Goal: Check status: Check status

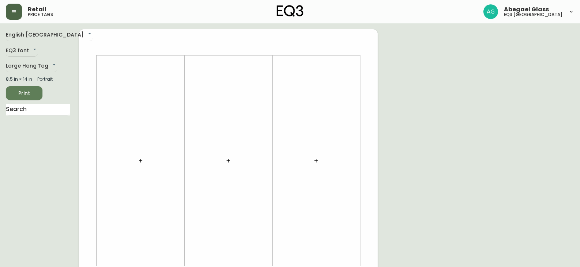
click at [8, 16] on button "button" at bounding box center [14, 12] width 16 height 16
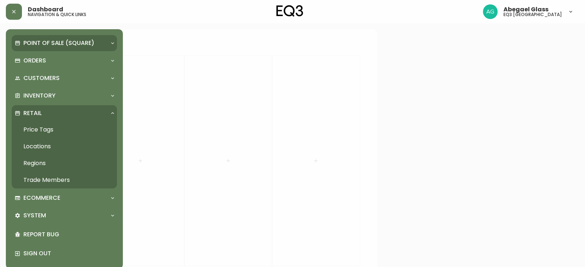
click at [42, 43] on p "Point of Sale (Square)" at bounding box center [58, 43] width 71 height 8
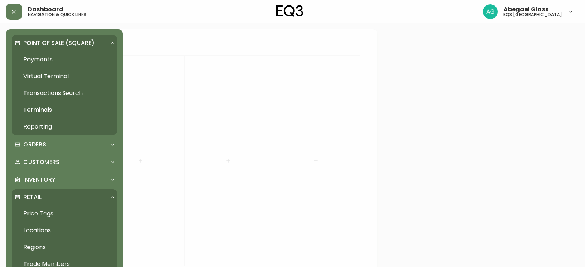
click at [34, 97] on link "Transactions Search" at bounding box center [64, 93] width 105 height 17
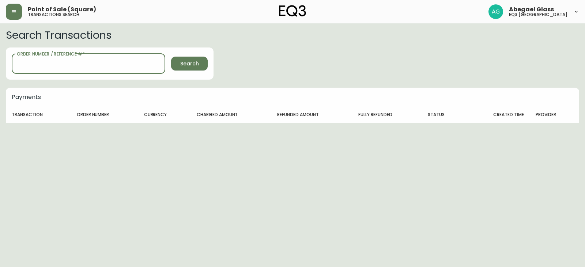
click at [79, 63] on input "Order Number / Reference #   *" at bounding box center [89, 63] width 154 height 20
paste input "1041867215"
type input "1041867215"
click at [180, 72] on div "Order Number / Reference #   * 1041867215 Order Number / Reference # * Search" at bounding box center [110, 64] width 208 height 32
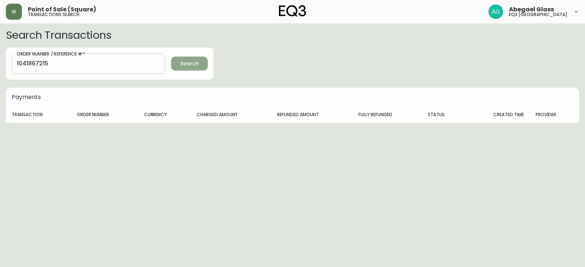
click at [180, 65] on span "Search" at bounding box center [189, 63] width 25 height 9
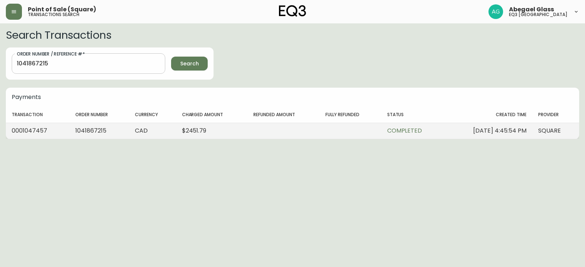
click at [448, 136] on td "[DATE] 4:45:54 PM" at bounding box center [488, 131] width 88 height 16
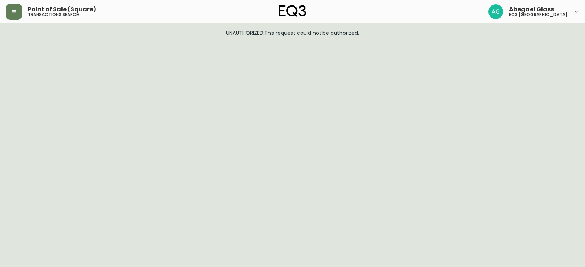
click at [25, 13] on div "Point of Sale (Square) transactions search" at bounding box center [101, 12] width 191 height 16
click at [12, 11] on icon "button" at bounding box center [14, 11] width 4 height 3
